Goal: Task Accomplishment & Management: Use online tool/utility

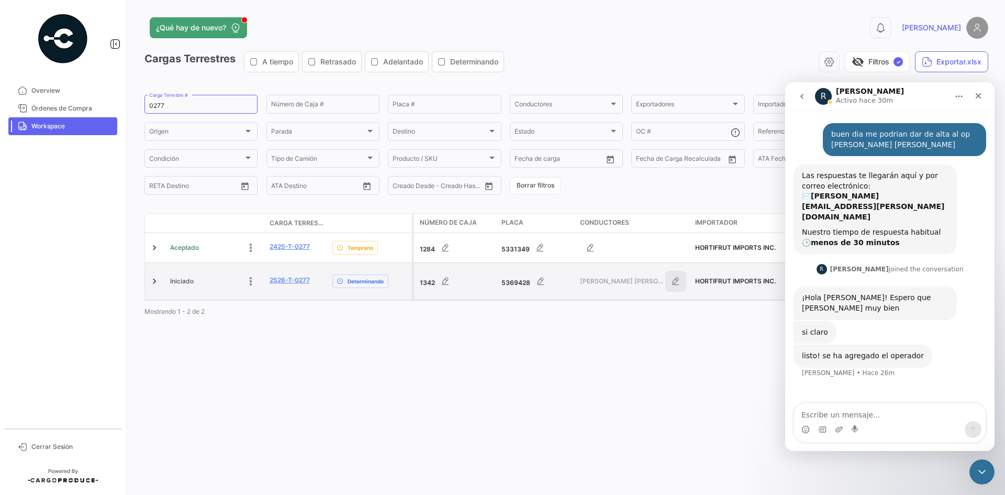
click at [672, 281] on icon "button" at bounding box center [675, 281] width 10 height 10
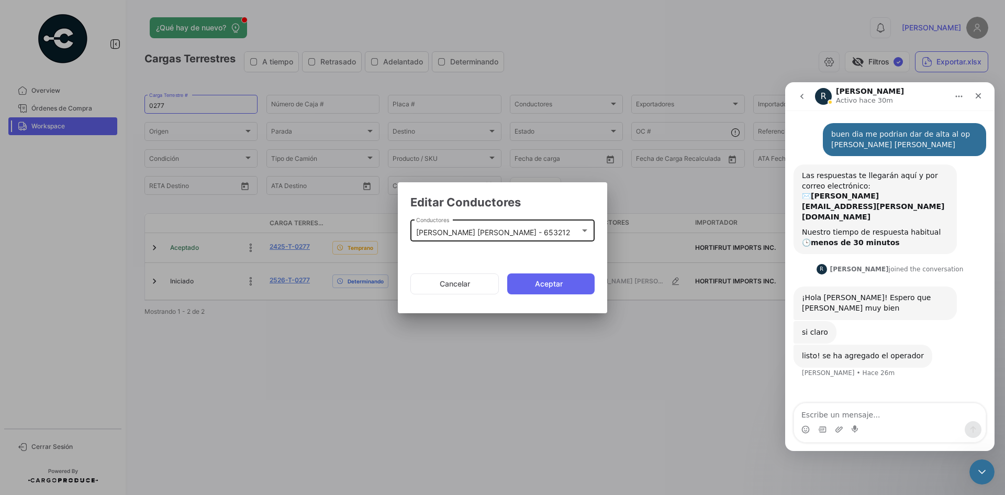
click at [474, 232] on mat-select-trigger "[PERSON_NAME] [PERSON_NAME] - 653212" at bounding box center [493, 232] width 154 height 9
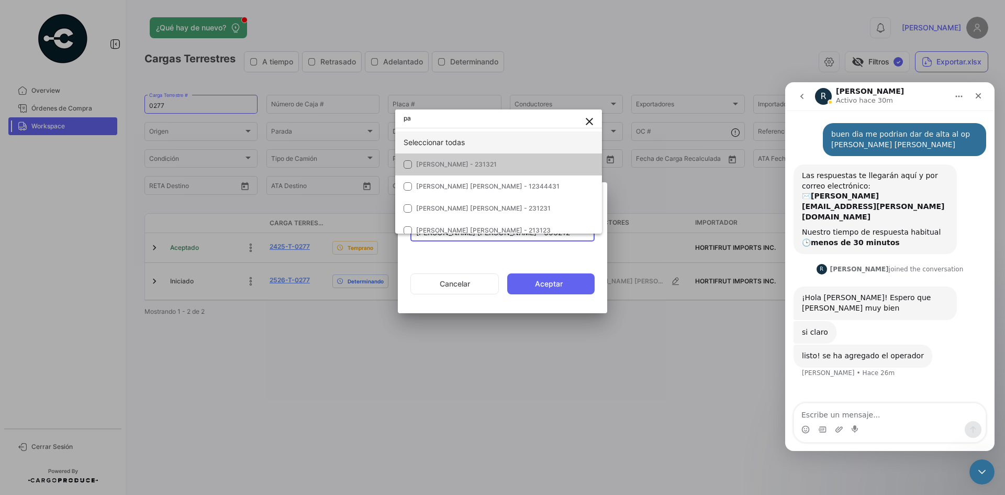
type input "p"
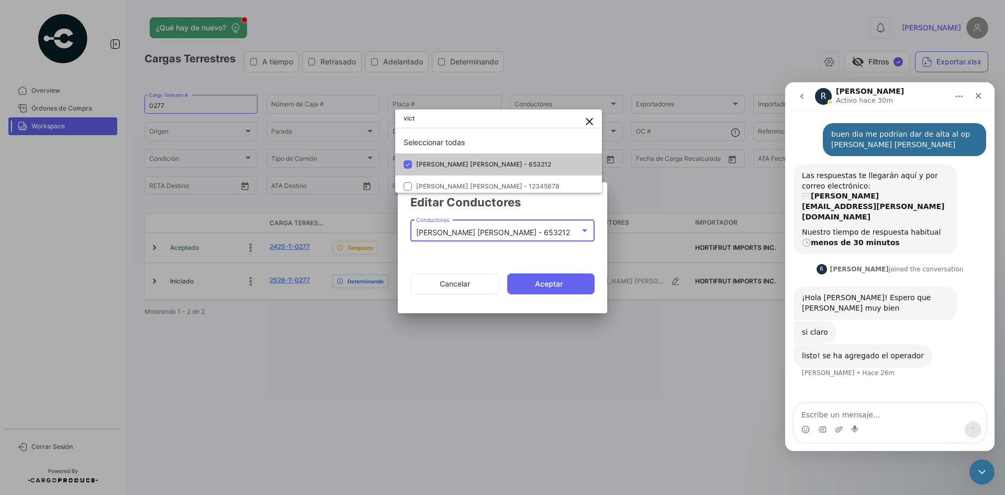
click at [474, 156] on mat-option "[PERSON_NAME] [PERSON_NAME] - 653212" at bounding box center [498, 164] width 207 height 22
click at [440, 120] on input "vict" at bounding box center [498, 118] width 207 height 19
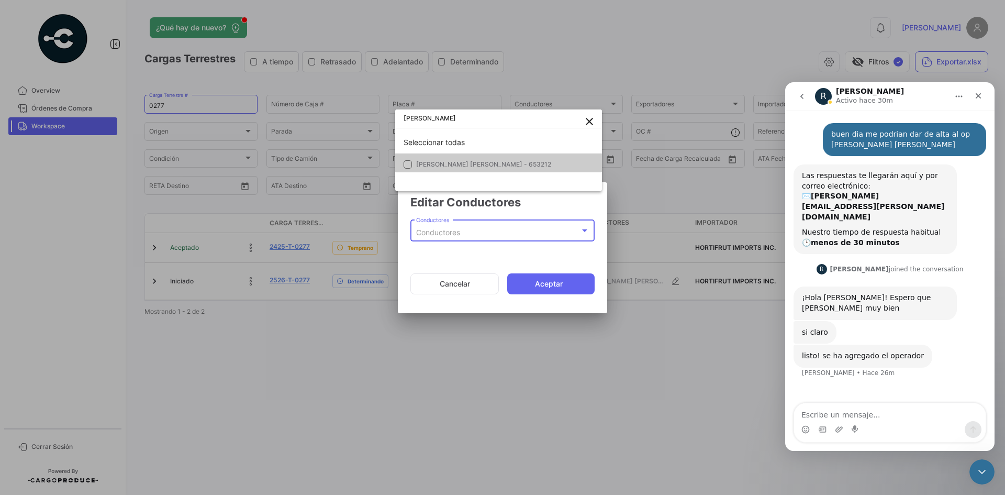
type input "[PERSON_NAME]"
click at [479, 164] on span "[PERSON_NAME] [PERSON_NAME] - 653212" at bounding box center [483, 164] width 135 height 8
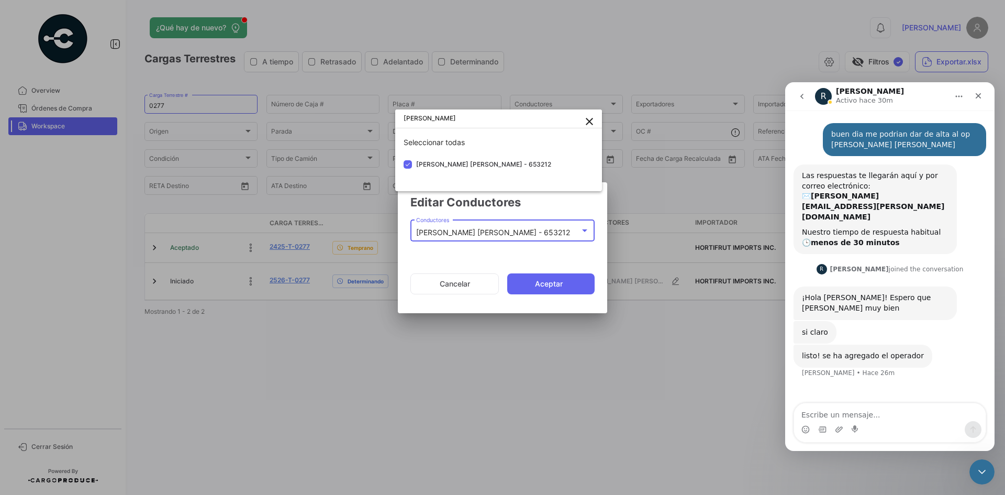
click at [555, 294] on div at bounding box center [502, 247] width 1005 height 495
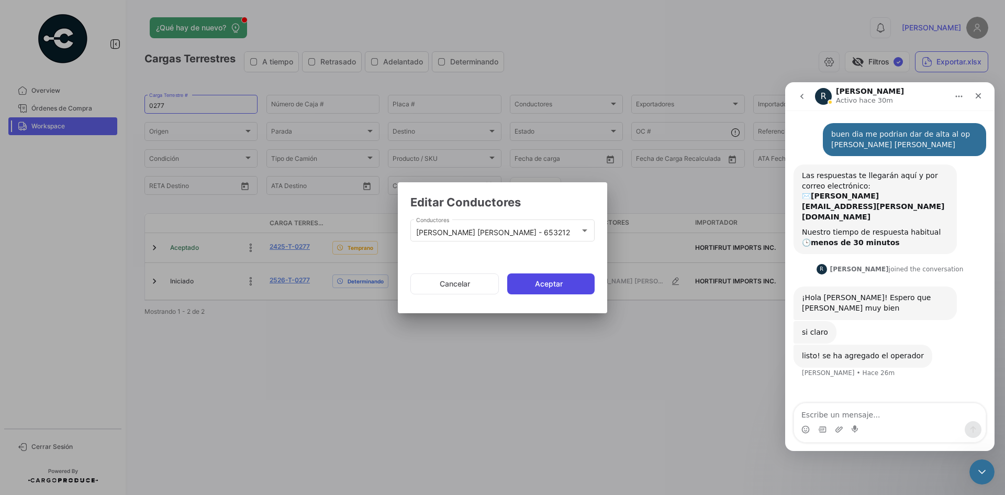
click at [557, 285] on button "Aceptar" at bounding box center [550, 283] width 87 height 21
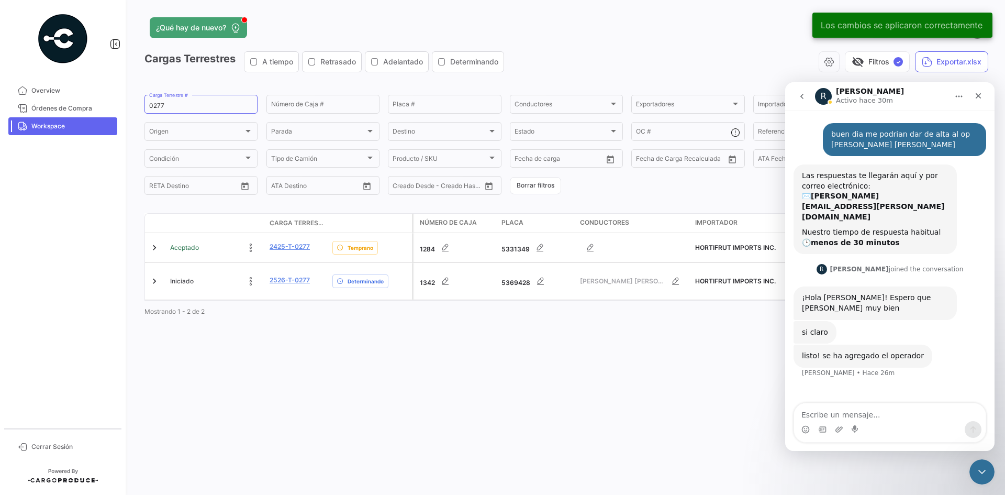
click at [60, 130] on span "Workspace" at bounding box center [72, 125] width 82 height 9
